Goal: Task Accomplishment & Management: Use online tool/utility

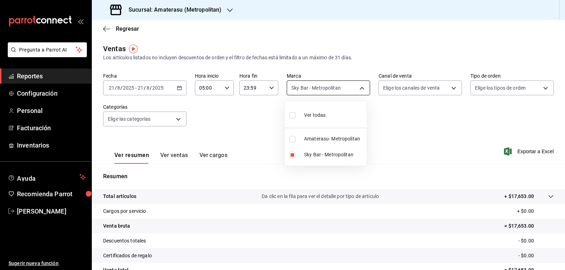
click at [328, 89] on body "Pregunta a Parrot AI Reportes Configuración Personal Facturación Inventarios Ay…" at bounding box center [282, 135] width 565 height 270
drag, startPoint x: 287, startPoint y: 158, endPoint x: 289, endPoint y: 154, distance: 4.3
click at [287, 157] on li "Sky Bar - Metropolitan" at bounding box center [326, 155] width 82 height 16
checkbox input "false"
click at [289, 141] on li "Amaterasu- Metropolitan" at bounding box center [326, 139] width 82 height 16
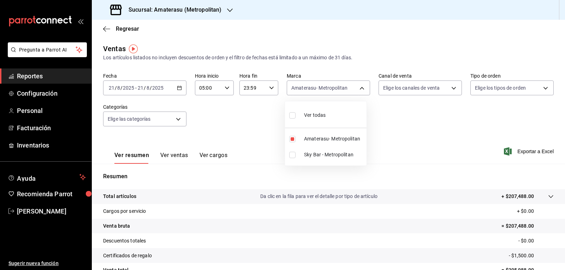
type input "e4cd7fcb-d45b-43ae-a99f-ad4ccfcd9032"
checkbox input "true"
click at [387, 126] on div at bounding box center [282, 135] width 565 height 270
click at [387, 126] on div "Fecha [DATE] [DATE] - [DATE] [DATE] Hora inicio 05:00 Hora inicio Hora fin 23:5…" at bounding box center [328, 104] width 451 height 62
click at [309, 87] on body "Pregunta a Parrot AI Reportes Configuración Personal Facturación Inventarios Ay…" at bounding box center [282, 135] width 565 height 270
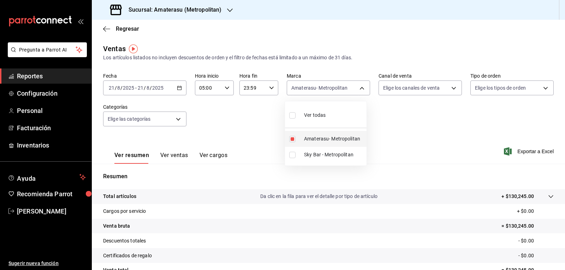
click at [291, 141] on input "checkbox" at bounding box center [292, 139] width 6 height 6
checkbox input "false"
click at [292, 140] on input "checkbox" at bounding box center [292, 139] width 6 height 6
checkbox input "true"
type input "e4cd7fcb-d45b-43ae-a99f-ad4ccfcd9032"
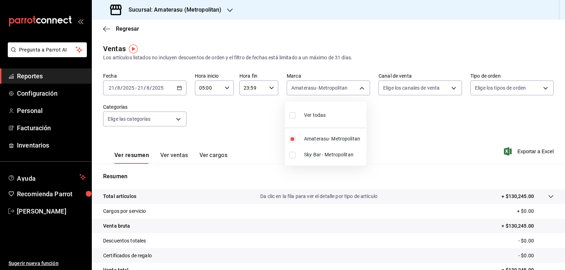
click at [372, 119] on div at bounding box center [282, 135] width 565 height 270
click at [310, 83] on body "Pregunta a Parrot AI Reportes Configuración Personal Facturación Inventarios Ay…" at bounding box center [282, 135] width 565 height 270
click at [294, 137] on input "checkbox" at bounding box center [292, 139] width 6 height 6
checkbox input "false"
click at [294, 155] on input "checkbox" at bounding box center [292, 155] width 6 height 6
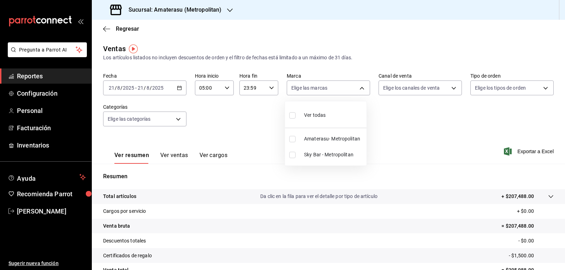
checkbox input "true"
type input "f3afaab8-8c3d-4e49-a299-af9bdf6027b2"
click at [385, 118] on div at bounding box center [282, 135] width 565 height 270
